Goal: Task Accomplishment & Management: Use online tool/utility

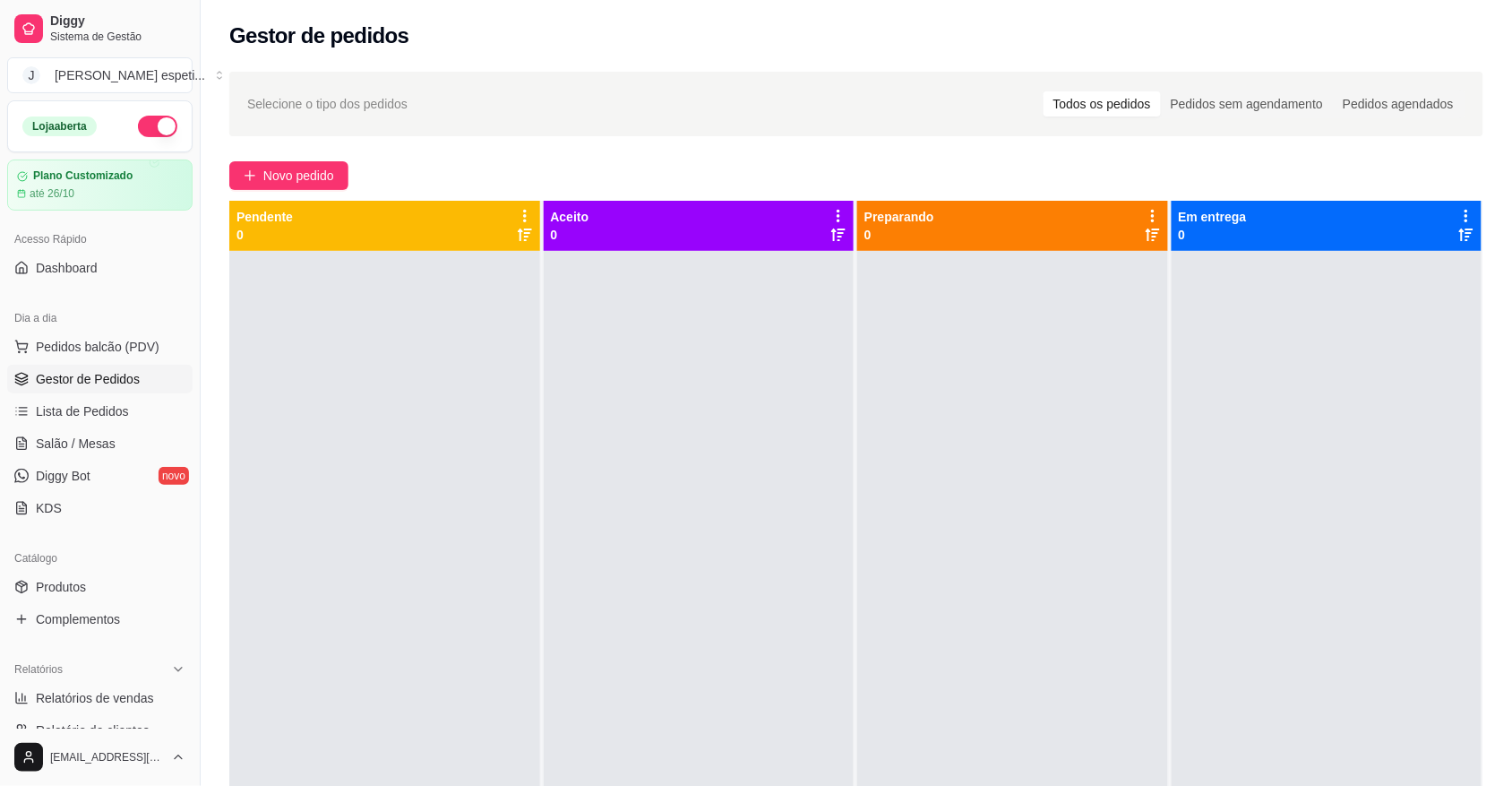
scroll to position [112, 0]
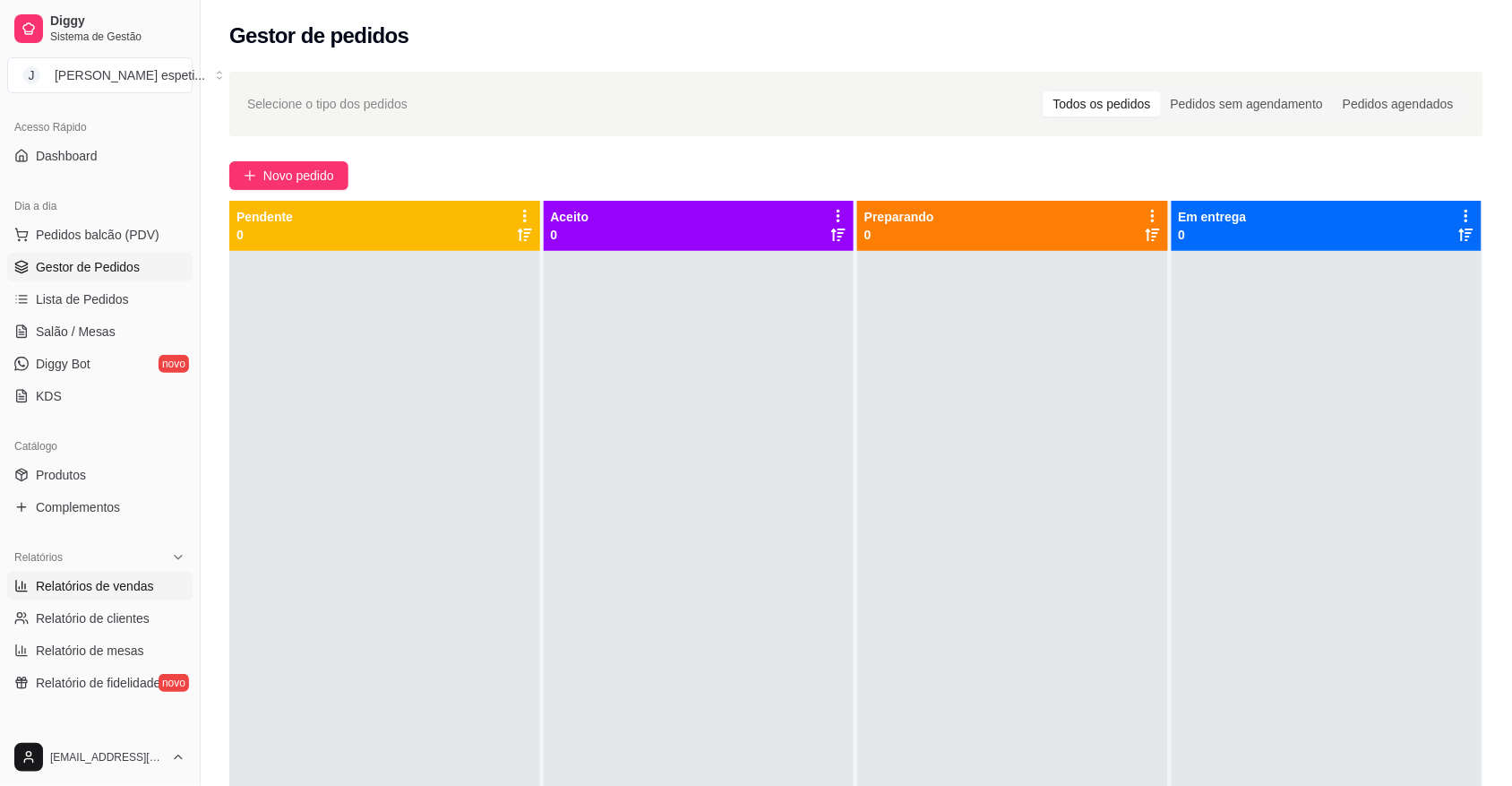
click at [118, 589] on span "Relatórios de vendas" at bounding box center [95, 586] width 118 height 18
select select "ALL"
select select "0"
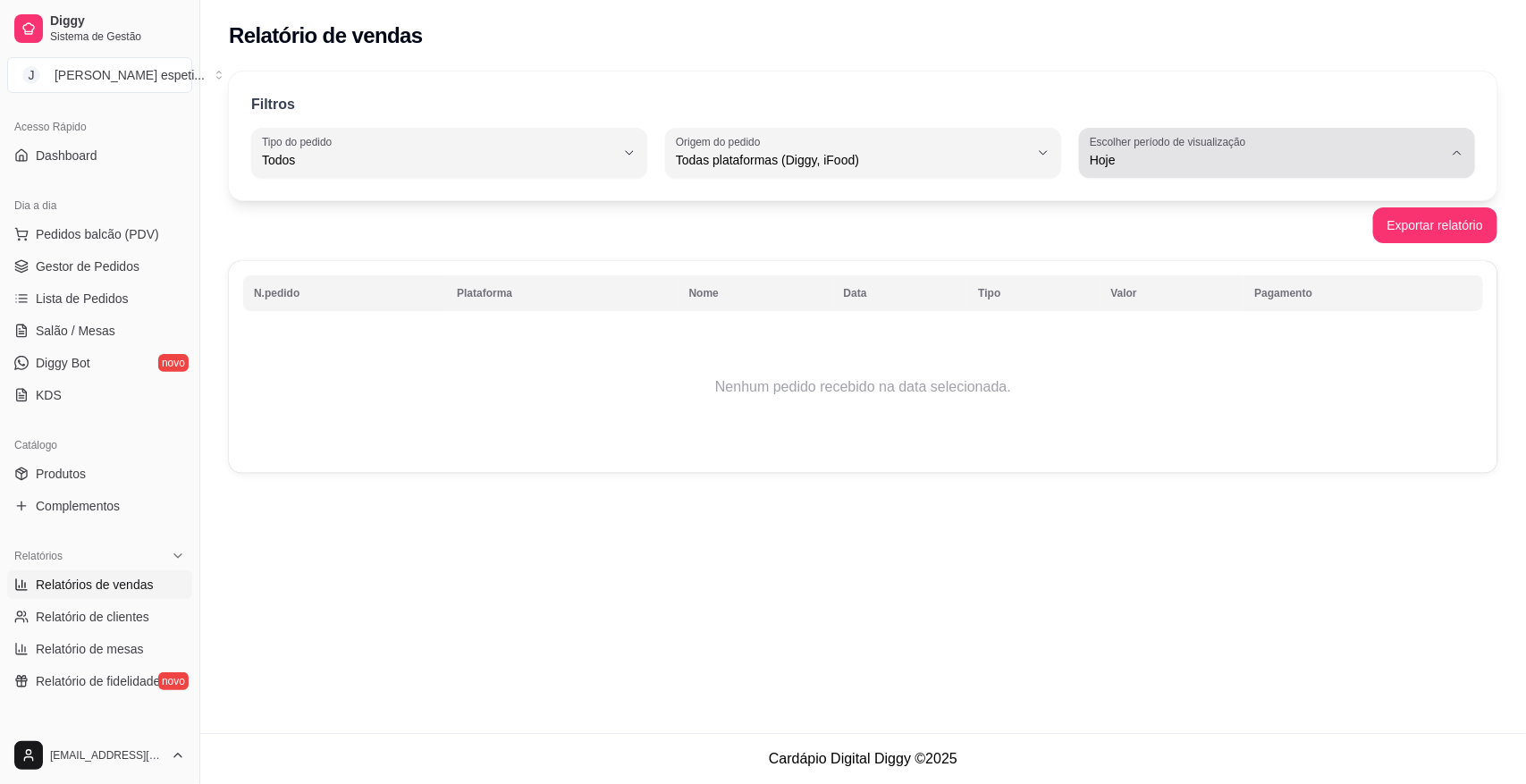
click at [1462, 151] on icon "button" at bounding box center [1457, 153] width 14 height 14
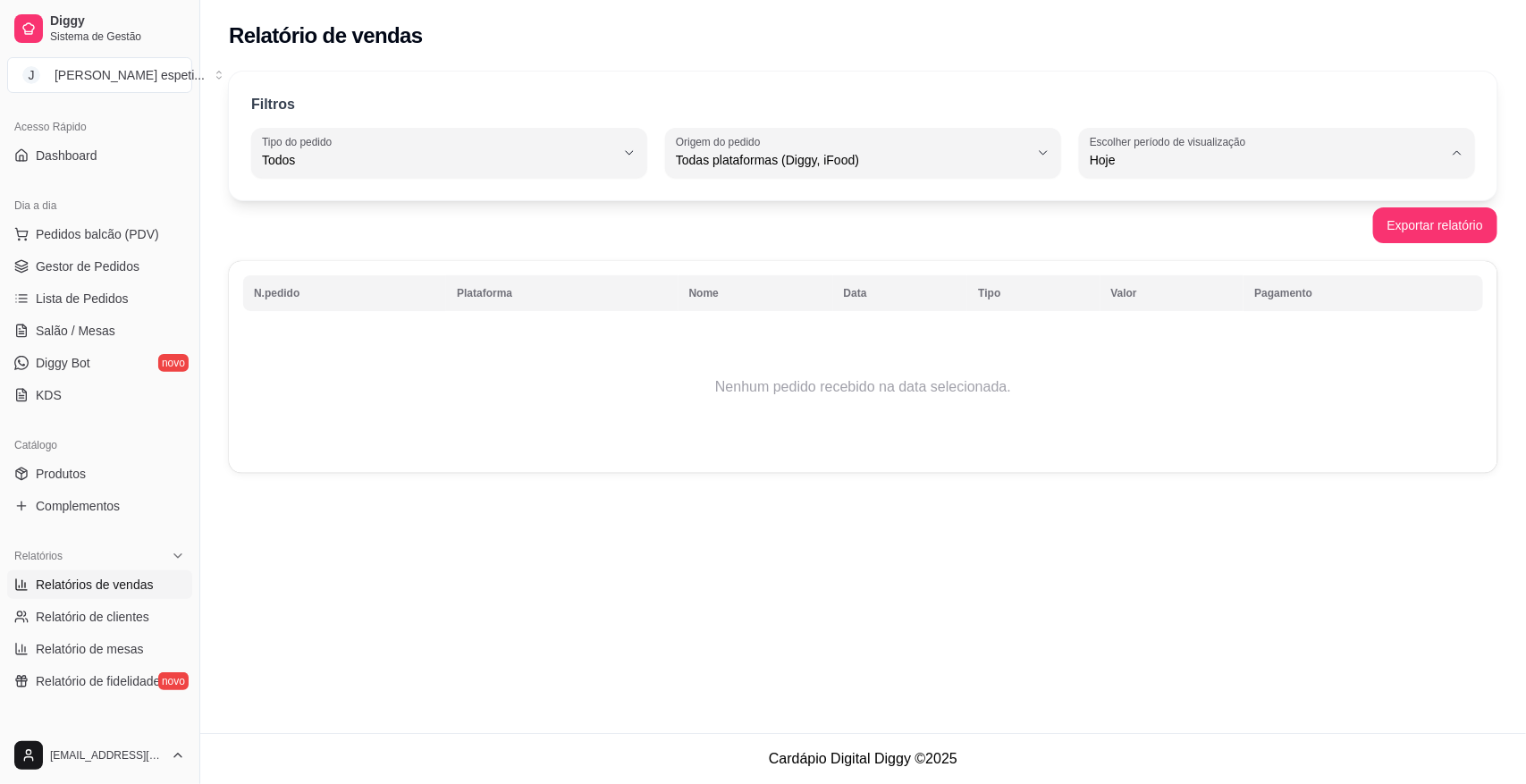
click at [1133, 238] on span "Ontem" at bounding box center [1268, 232] width 335 height 17
type input "1"
select select "1"
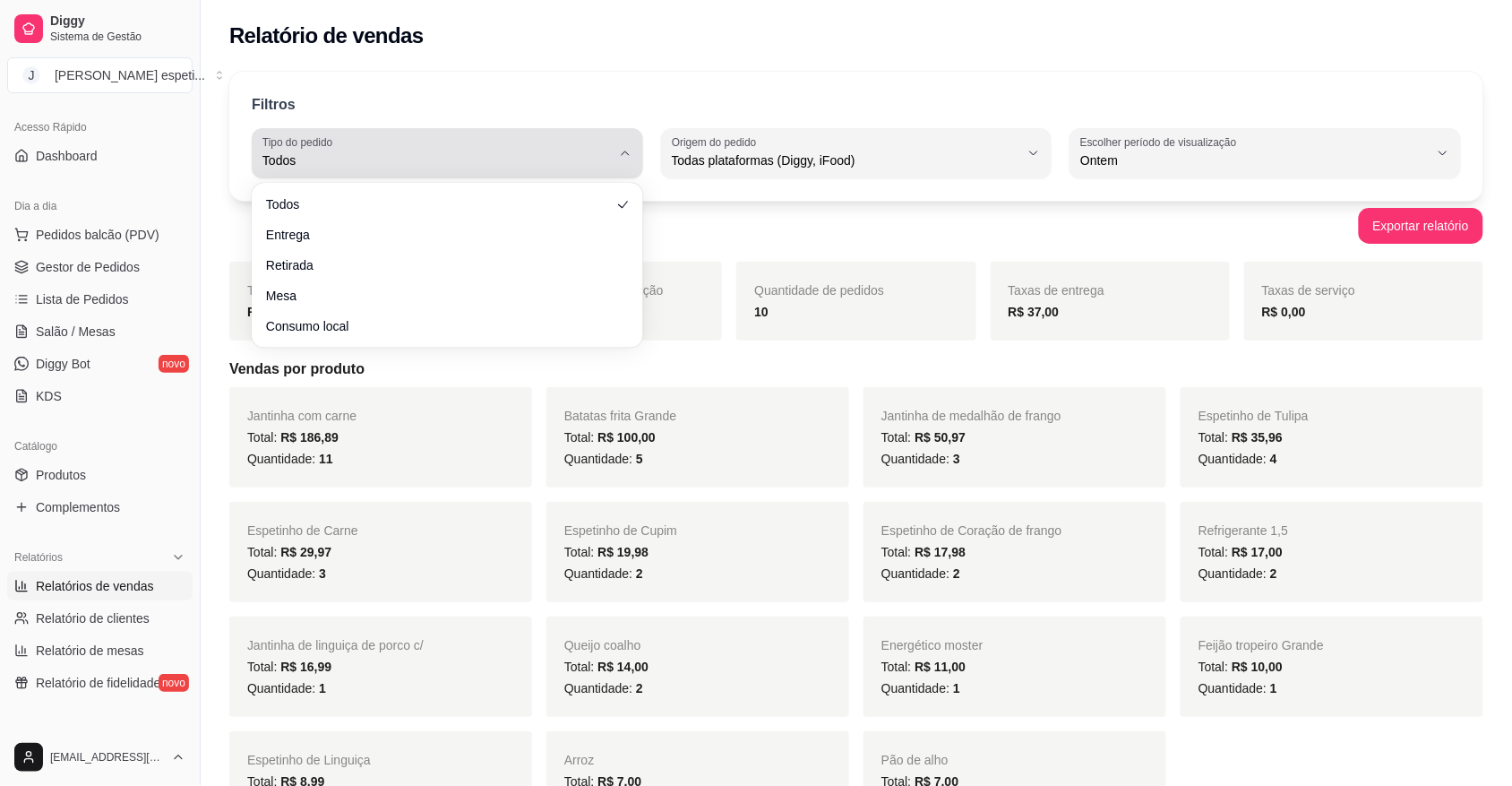
click at [620, 151] on icon "button" at bounding box center [625, 153] width 15 height 15
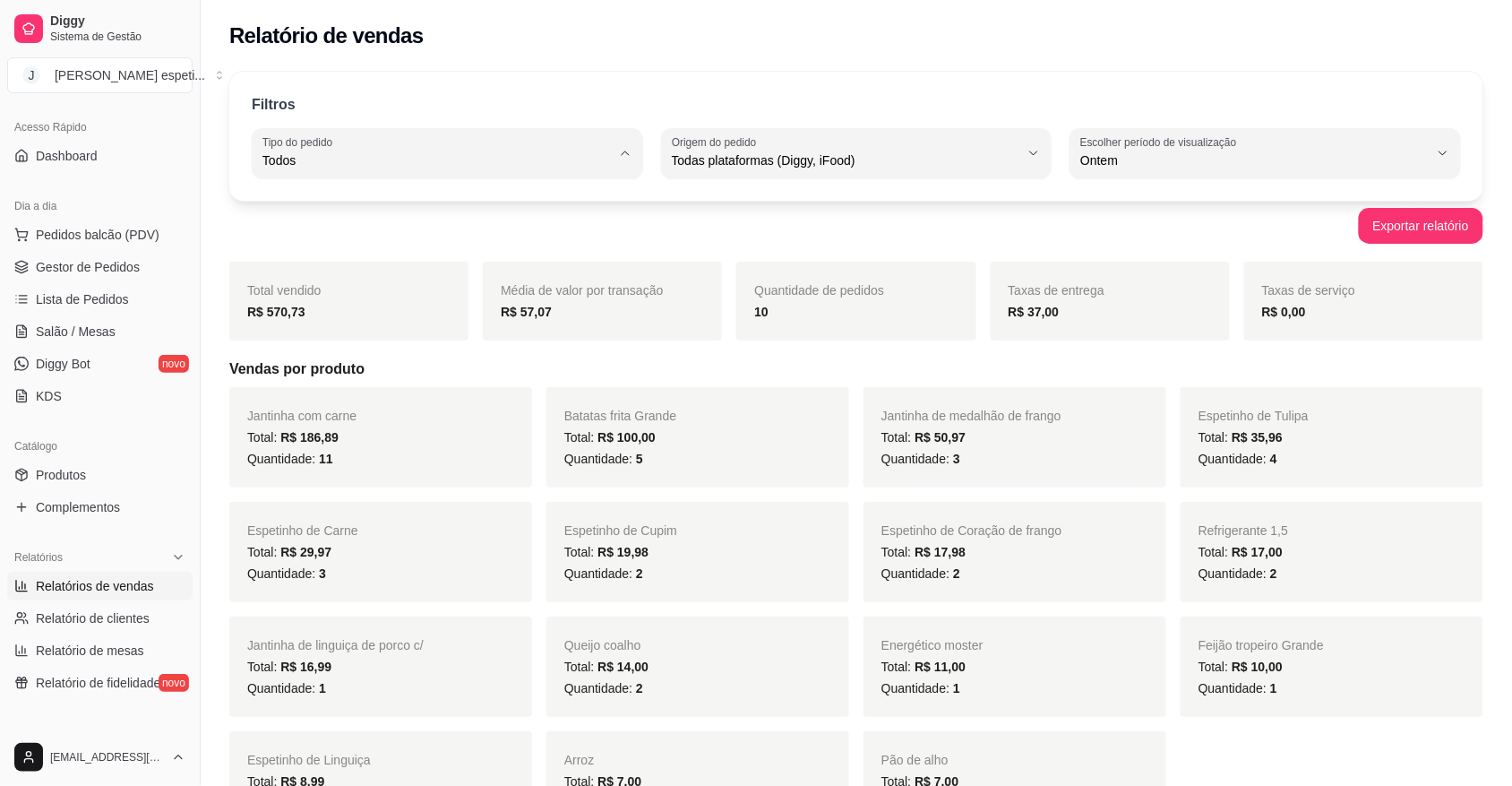
click at [385, 238] on span "Entrega" at bounding box center [438, 232] width 331 height 17
type input "DELIVERY"
select select "DELIVERY"
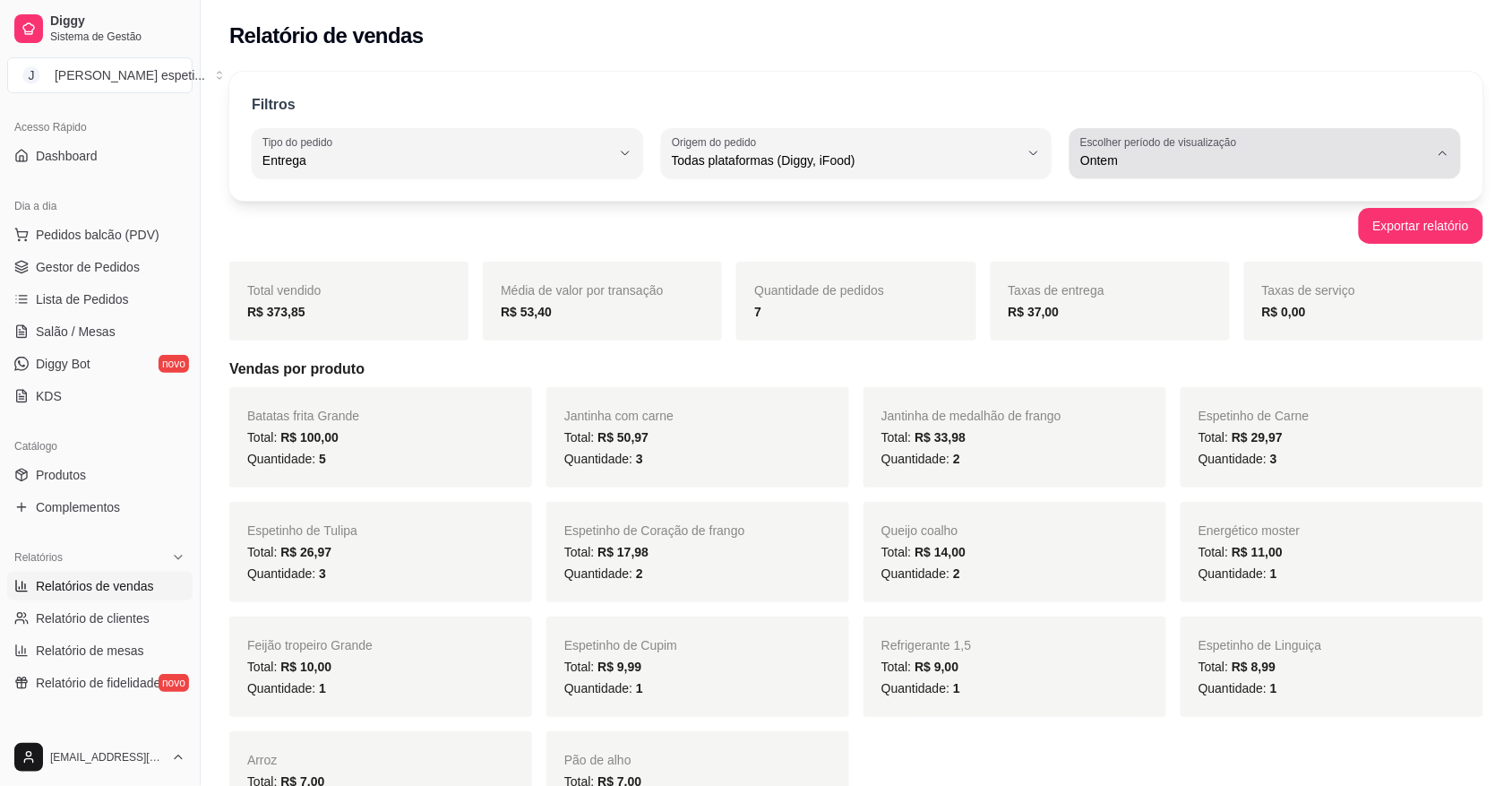
click at [1438, 159] on icon "button" at bounding box center [1442, 153] width 15 height 15
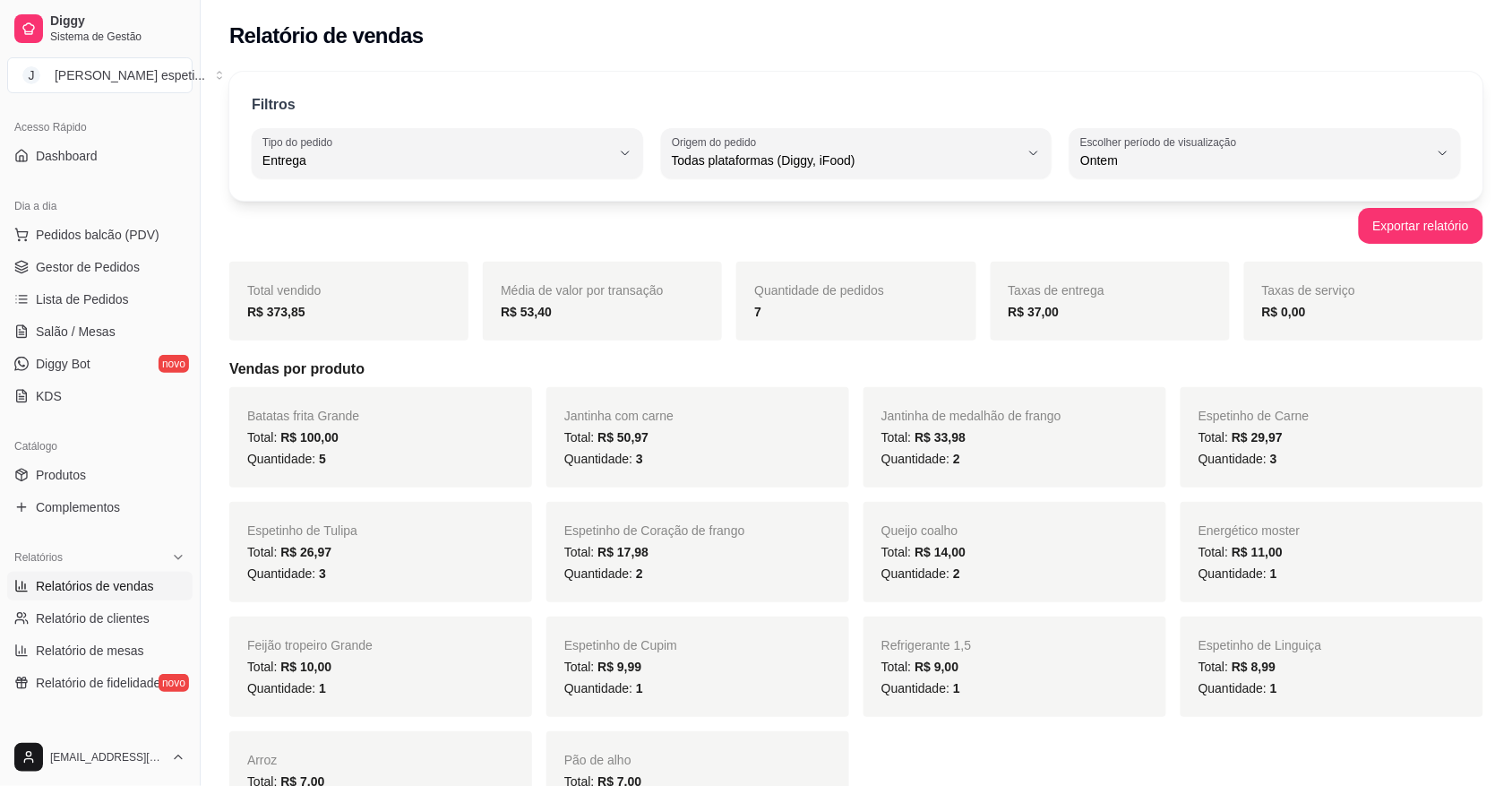
click at [1477, 287] on div "Taxas de serviço R$ 0,00" at bounding box center [1363, 300] width 239 height 78
click at [1406, 231] on button "Exportar relatório" at bounding box center [1420, 226] width 125 height 36
